Goal: Browse casually

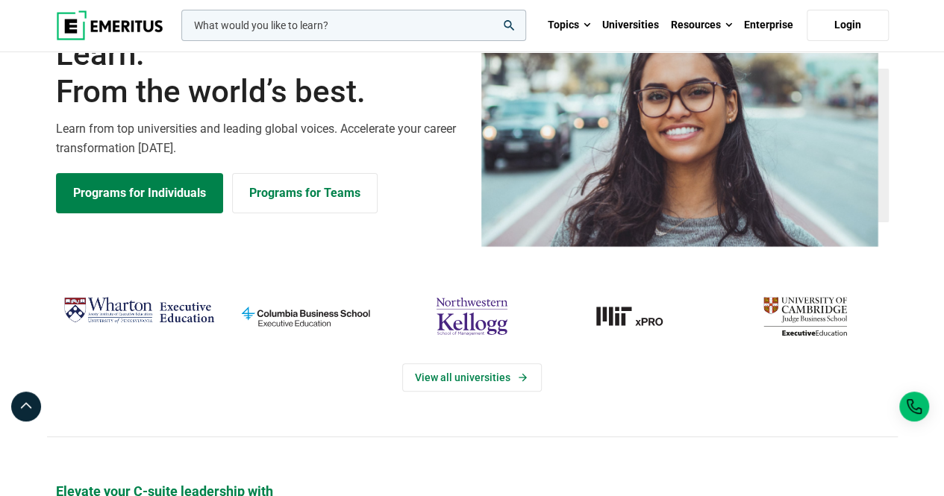
scroll to position [75, 0]
